Goal: Task Accomplishment & Management: Manage account settings

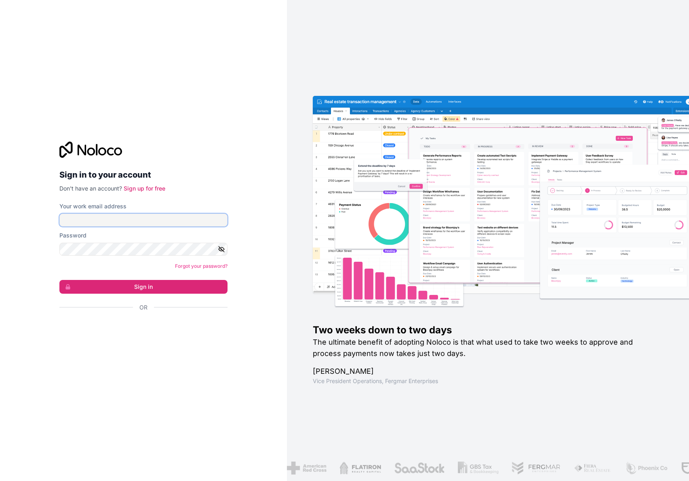
click at [161, 215] on input "Your work email address" at bounding box center [143, 219] width 168 height 13
type input "**********"
click at [59, 280] on button "Sign in" at bounding box center [143, 287] width 168 height 14
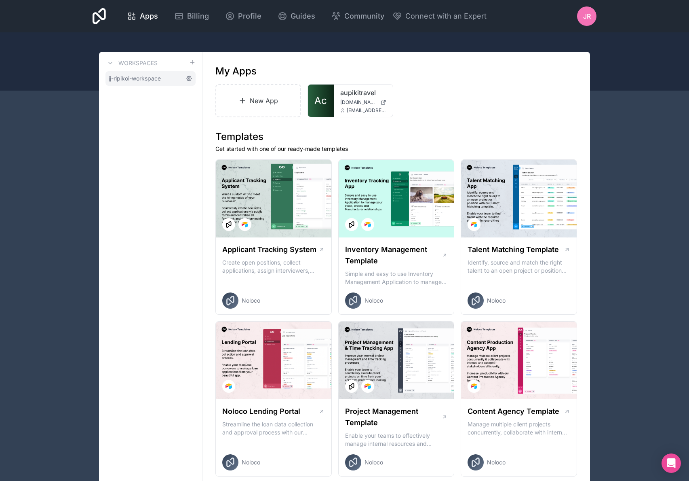
click at [190, 79] on icon at bounding box center [189, 78] width 5 height 5
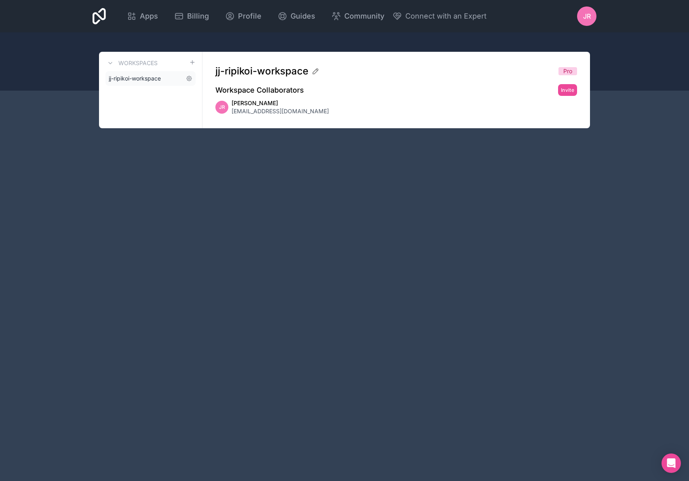
click at [154, 80] on span "jj-ripikoi-workspace" at bounding box center [135, 78] width 52 height 8
click at [232, 101] on span "[PERSON_NAME]" at bounding box center [280, 103] width 97 height 8
click at [136, 15] on div "Apps" at bounding box center [142, 16] width 31 height 11
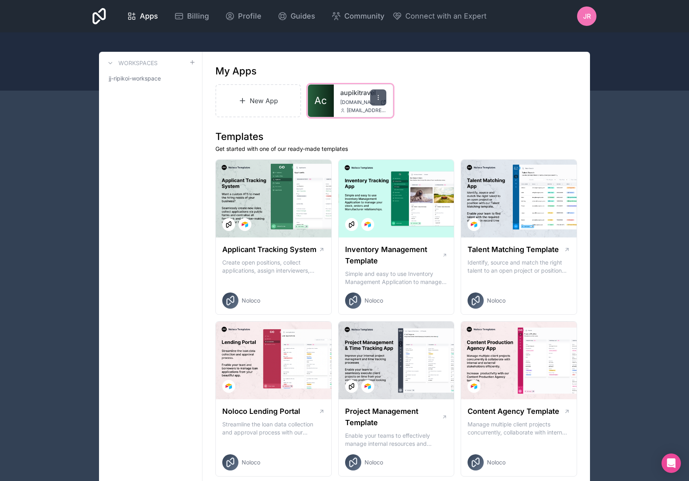
click at [370, 93] on div "Ac aupikitravel [DOMAIN_NAME] [EMAIL_ADDRESS][DOMAIN_NAME]" at bounding box center [350, 100] width 85 height 32
click at [379, 101] on div at bounding box center [378, 97] width 16 height 16
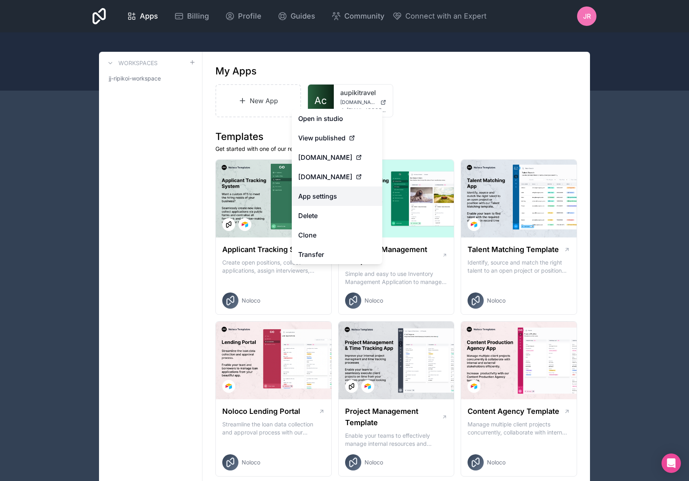
click at [320, 196] on link "App settings" at bounding box center [337, 195] width 91 height 19
